Goal: Download file/media

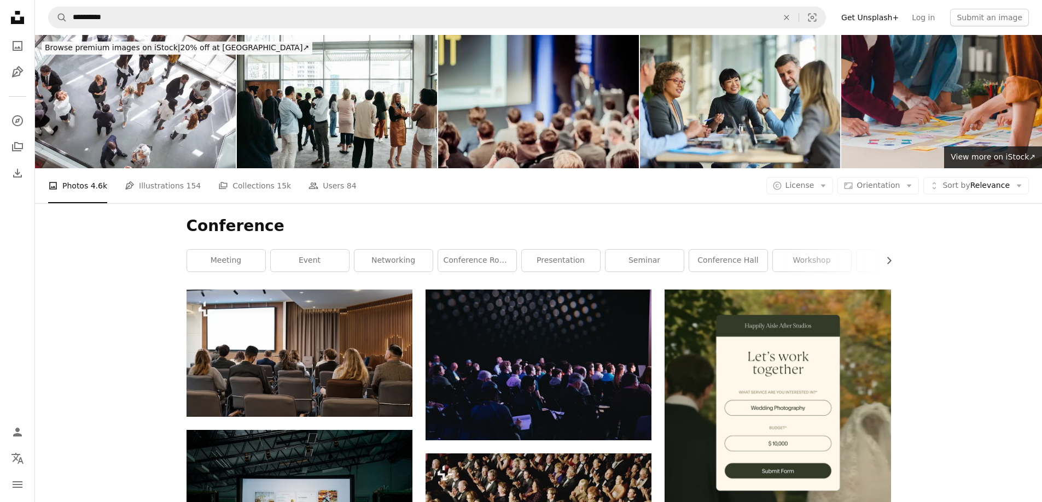
scroll to position [4866, 0]
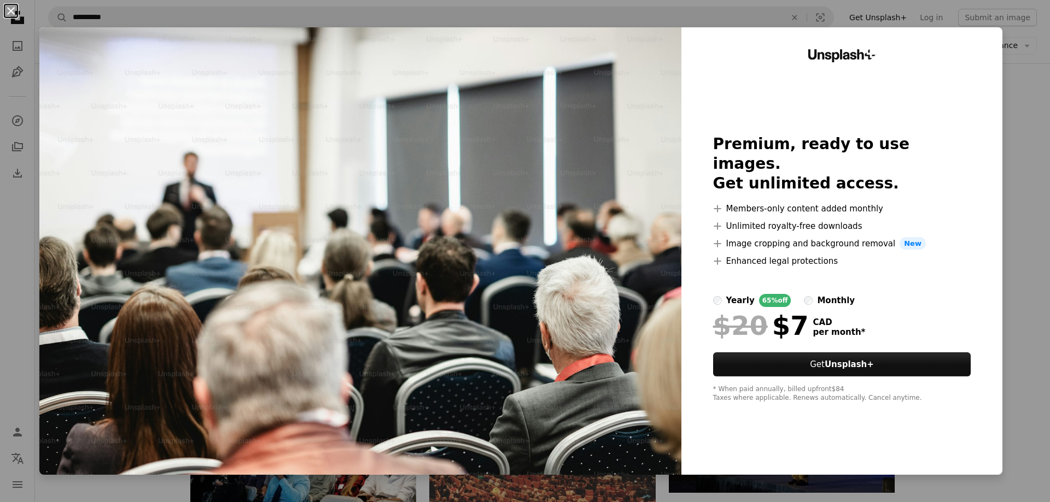
click at [7, 10] on button "An X shape" at bounding box center [10, 10] width 13 height 13
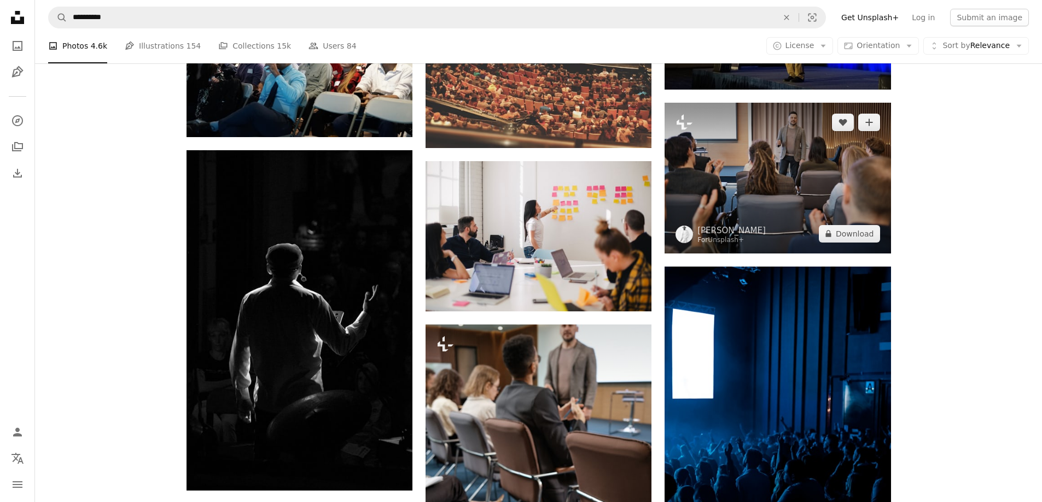
scroll to position [5249, 0]
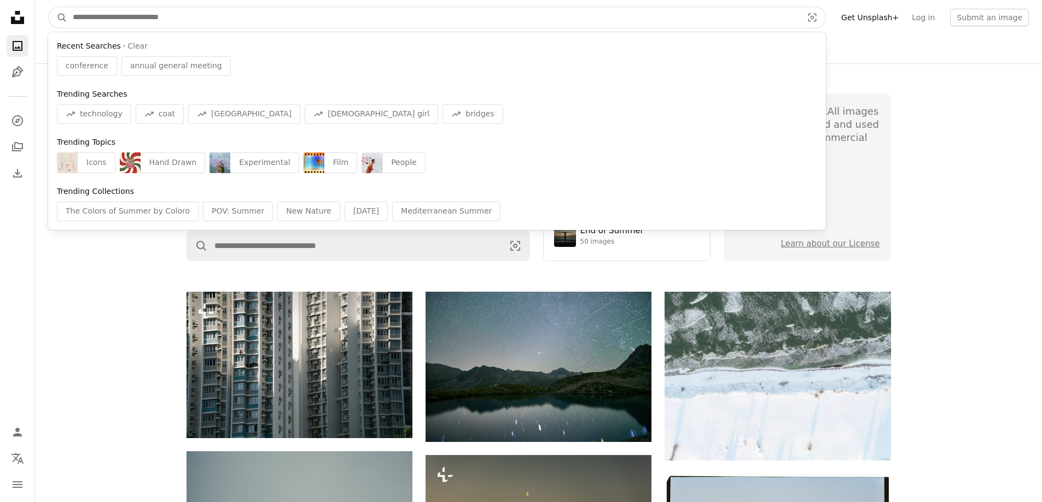
click at [237, 21] on input "Find visuals sitewide" at bounding box center [433, 17] width 732 height 21
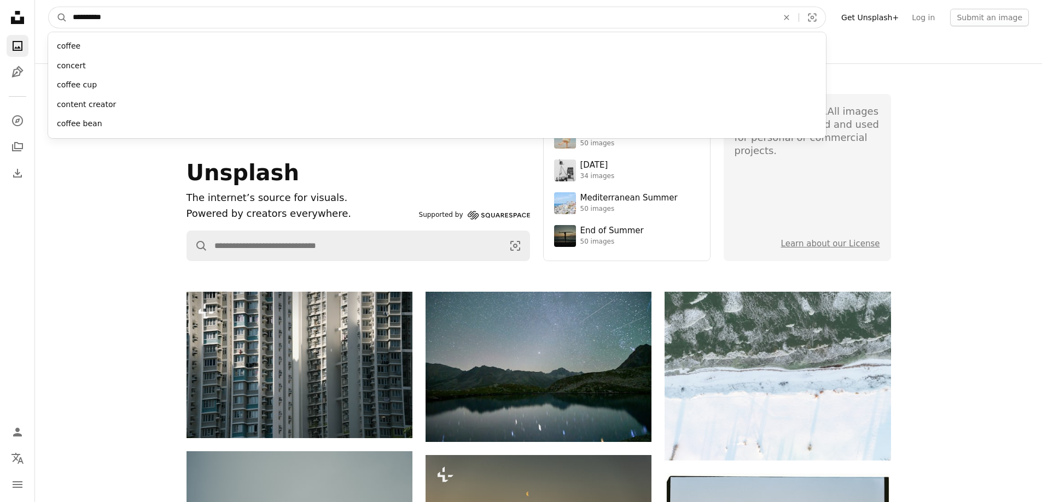
type input "**********"
click at [49, 7] on button "A magnifying glass" at bounding box center [58, 17] width 19 height 21
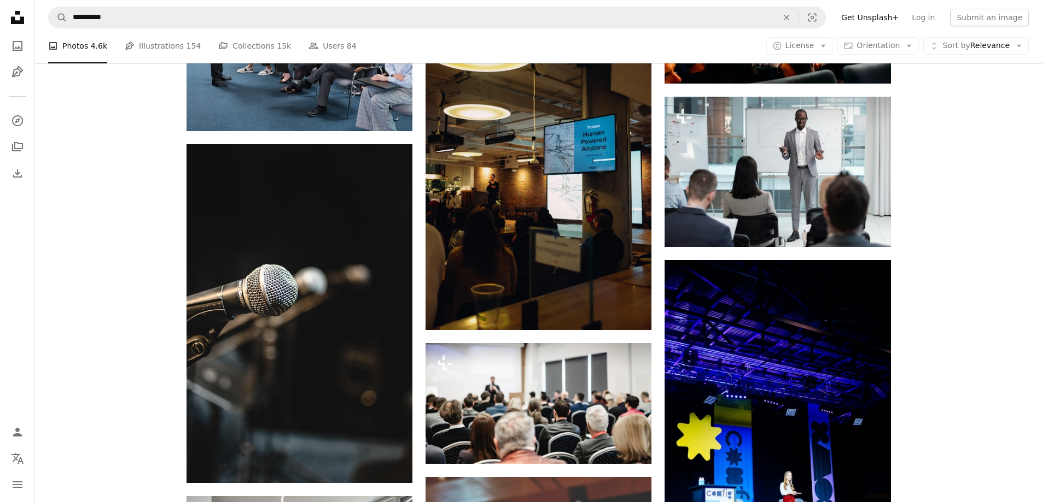
scroll to position [4641, 0]
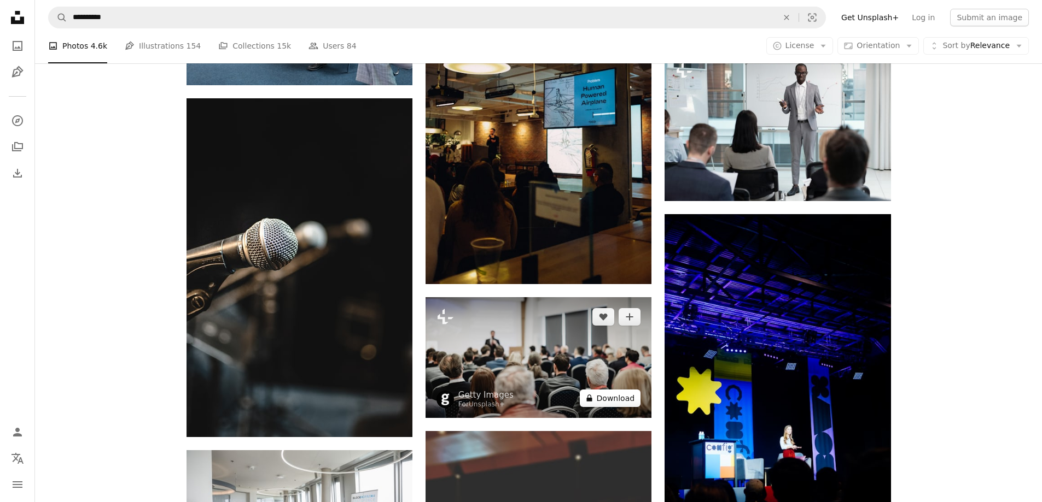
click at [610, 400] on button "A lock Download" at bounding box center [610, 398] width 61 height 17
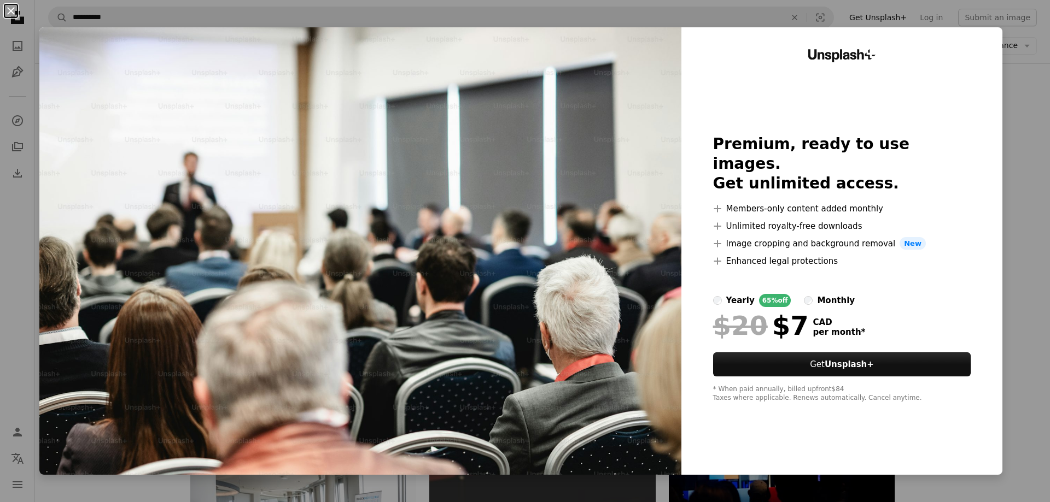
click at [7, 11] on button "An X shape" at bounding box center [10, 10] width 13 height 13
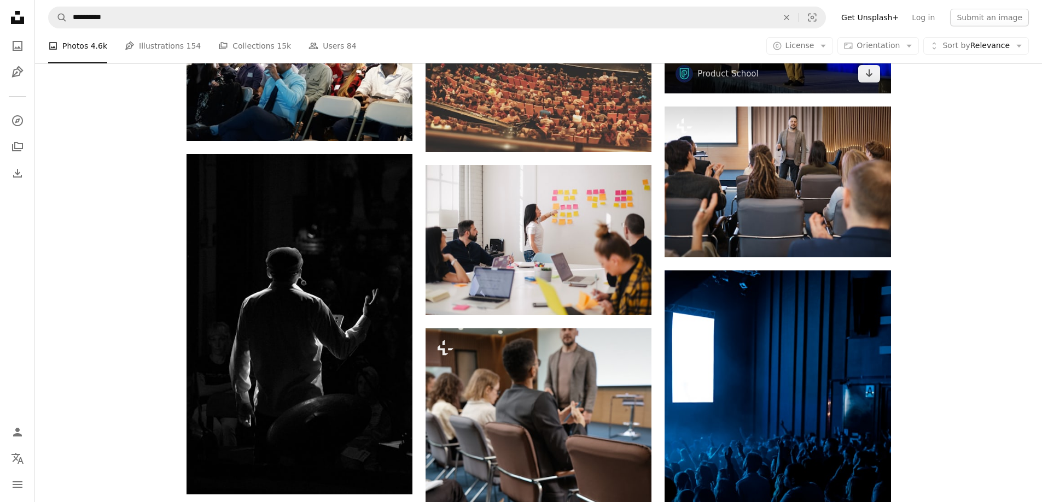
scroll to position [5297, 0]
